Goal: Register for event/course

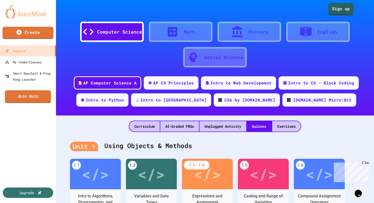
click at [42, 99] on link "Join Quiz" at bounding box center [28, 96] width 46 height 13
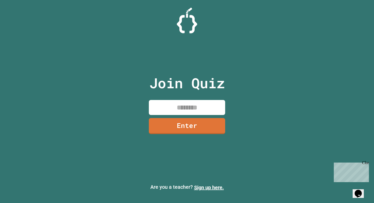
click at [158, 108] on input at bounding box center [187, 107] width 76 height 15
type input "********"
click at [176, 133] on link "Enter" at bounding box center [187, 126] width 77 height 16
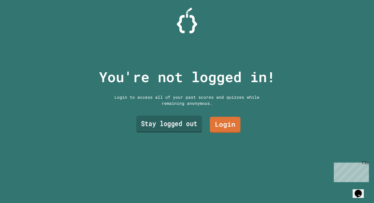
click at [181, 126] on link "Stay logged out" at bounding box center [170, 124] width 66 height 17
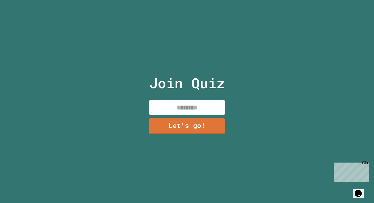
click at [203, 113] on input at bounding box center [187, 107] width 76 height 15
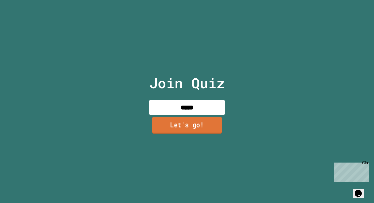
type input "*****"
click at [197, 121] on link "Let's go!" at bounding box center [187, 125] width 70 height 17
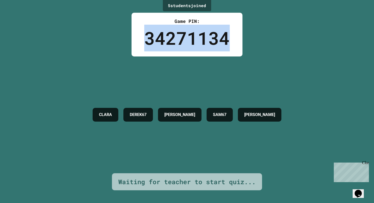
drag, startPoint x: 147, startPoint y: 40, endPoint x: 217, endPoint y: 55, distance: 71.5
click at [217, 55] on div "Game PIN: 34271134" at bounding box center [187, 35] width 111 height 44
click at [214, 45] on div "34271134" at bounding box center [187, 38] width 86 height 27
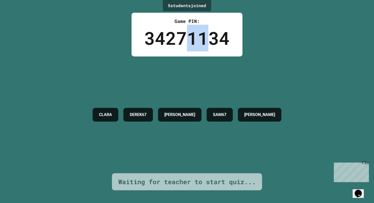
drag, startPoint x: 206, startPoint y: 43, endPoint x: 189, endPoint y: 41, distance: 16.7
click at [189, 41] on div "34271134" at bounding box center [187, 38] width 86 height 27
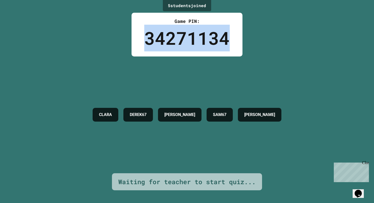
drag, startPoint x: 189, startPoint y: 41, endPoint x: 198, endPoint y: 42, distance: 8.2
click at [198, 42] on div "34271134" at bounding box center [187, 38] width 86 height 27
click at [198, 41] on div "34271134" at bounding box center [187, 38] width 86 height 27
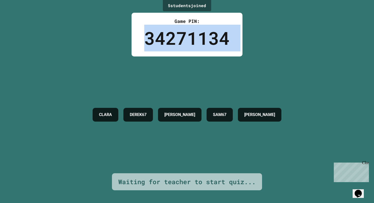
click at [198, 41] on div "34271134" at bounding box center [187, 38] width 86 height 27
click at [197, 41] on div "34271134" at bounding box center [187, 38] width 86 height 27
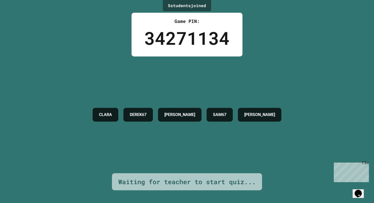
click at [208, 44] on div "34271134" at bounding box center [187, 38] width 86 height 27
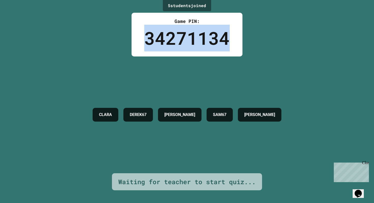
click at [208, 44] on div "34271134" at bounding box center [187, 38] width 86 height 27
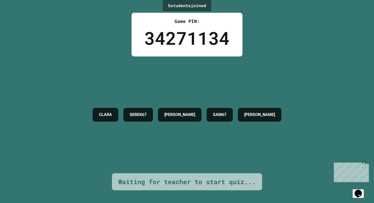
click at [240, 42] on div "Game PIN: 34271134" at bounding box center [187, 35] width 111 height 44
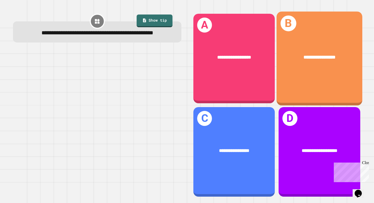
click at [318, 79] on div "**********" at bounding box center [320, 58] width 86 height 94
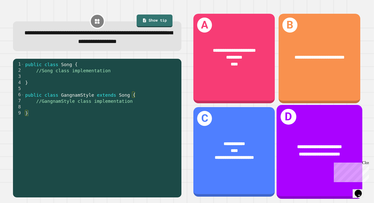
click at [301, 153] on span "**********" at bounding box center [319, 154] width 41 height 5
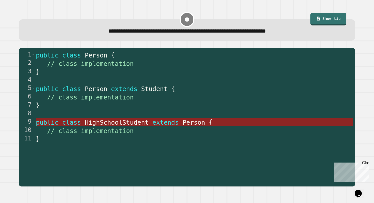
click at [194, 126] on span "Person" at bounding box center [194, 122] width 23 height 7
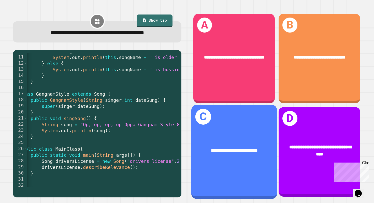
click at [240, 160] on div "**********" at bounding box center [235, 151] width 86 height 26
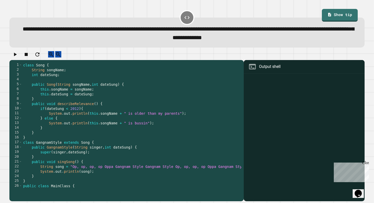
click at [135, 118] on div "class Song { String songName ; int dateSung ; public Song ( String songName , i…" at bounding box center [188, 130] width 332 height 135
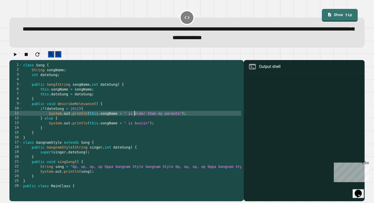
click at [139, 139] on div "class Song { String songName ; int dateSung ; public Song ( String songName , i…" at bounding box center [188, 130] width 332 height 135
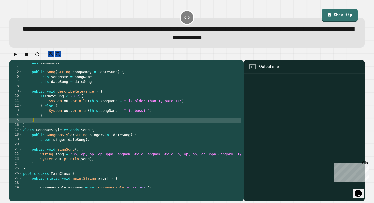
scroll to position [44, 0]
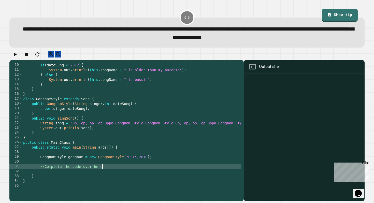
click at [102, 172] on div "if ( dateSung < 2012 ) { System . out . println ( this . songName + " is older …" at bounding box center [188, 130] width 332 height 135
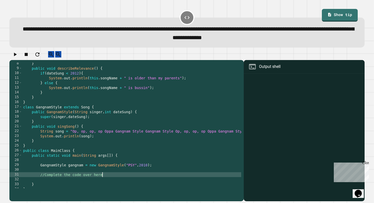
scroll to position [36, 0]
type textarea "*"
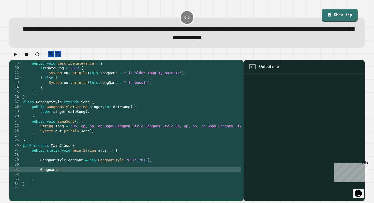
scroll to position [0, 3]
click at [336, 17] on link "Show tip" at bounding box center [340, 14] width 35 height 13
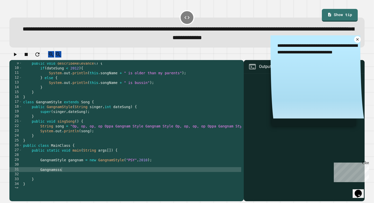
click at [358, 38] on icon at bounding box center [358, 39] width 5 height 5
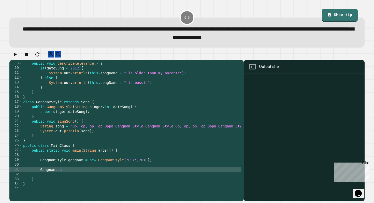
click at [42, 175] on div "public void describeRelevance ( ) { if ( dateSung < 2012 ) { System . out . pri…" at bounding box center [188, 128] width 332 height 135
click at [71, 176] on div "public void describeRelevance ( ) { if ( dateSung < 2012 ) { System . out . pri…" at bounding box center [188, 128] width 332 height 135
type textarea "**********"
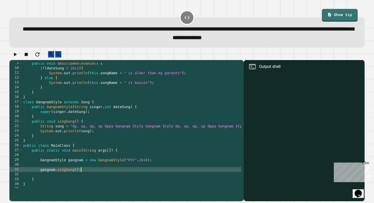
click at [18, 57] on icon "button" at bounding box center [15, 54] width 6 height 6
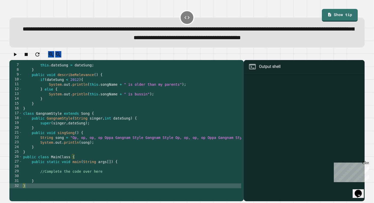
scroll to position [29, 0]
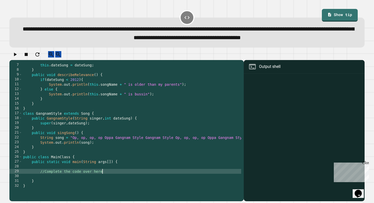
click at [110, 177] on div "this . dateSung = dateSung ; } public void describeRelevance ( ) { if ( dateSun…" at bounding box center [188, 130] width 332 height 135
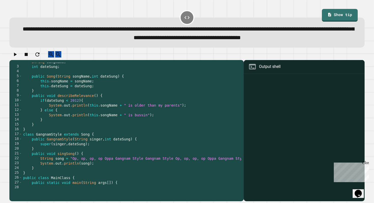
scroll to position [8, 0]
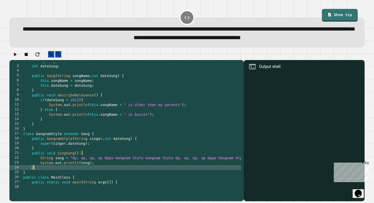
click at [110, 175] on div "String songName ; int dateSung ; public Song ( String songName , int dateSung )…" at bounding box center [188, 126] width 332 height 135
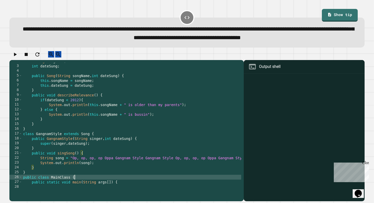
click at [110, 182] on div "String songName ; int dateSung ; public Song ( String songName , int dateSung )…" at bounding box center [188, 126] width 332 height 135
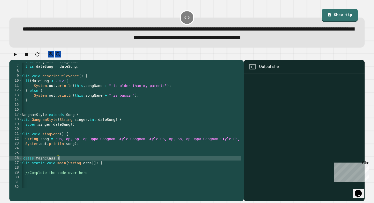
scroll to position [0, 9]
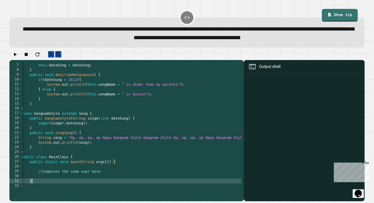
click at [124, 185] on div "this . dateSung = dateSung ; } public void describeRelevance ( ) { if ( dateSun…" at bounding box center [186, 130] width 332 height 135
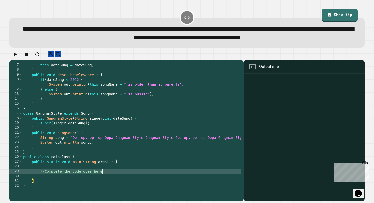
click at [129, 176] on div "this . dateSung = dateSung ; } public void describeRelevance ( ) { if ( dateSun…" at bounding box center [188, 130] width 332 height 135
type textarea "*"
type textarea "**********"
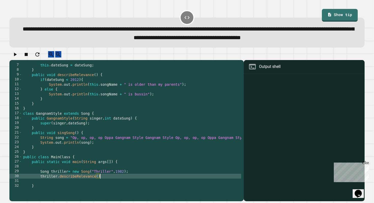
scroll to position [0, 5]
type textarea "**********"
click at [18, 58] on icon "button" at bounding box center [15, 54] width 6 height 6
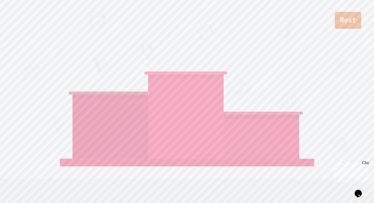
click at [345, 22] on link "Next" at bounding box center [348, 20] width 26 height 17
